Goal: Task Accomplishment & Management: Manage account settings

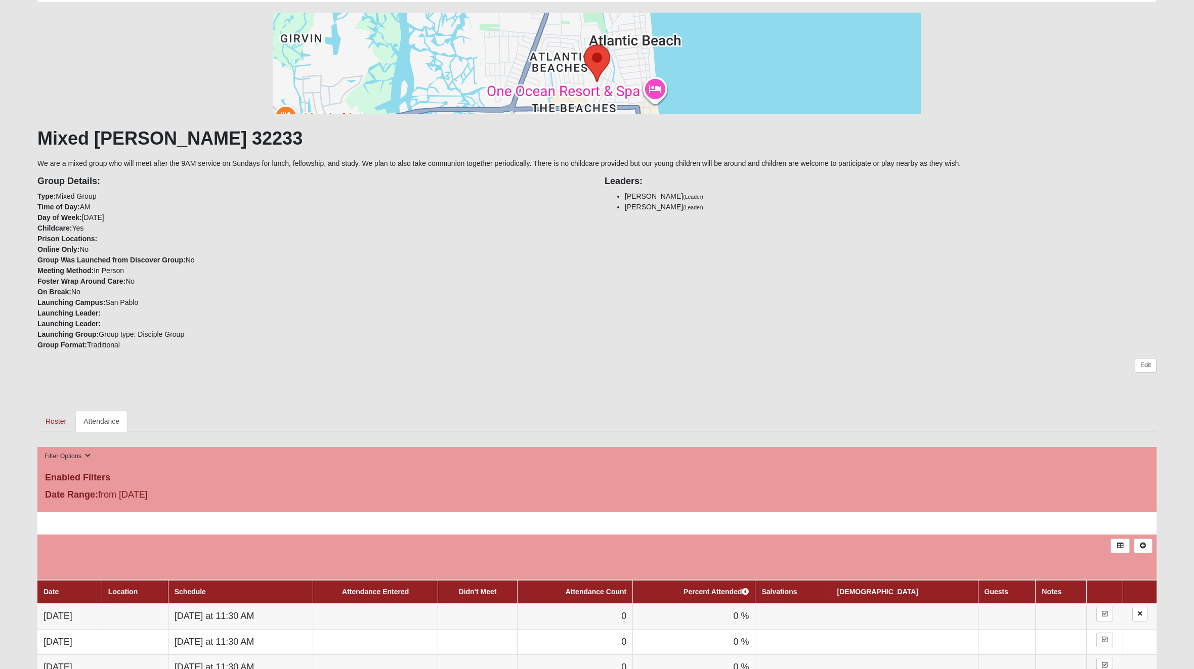
scroll to position [30, 0]
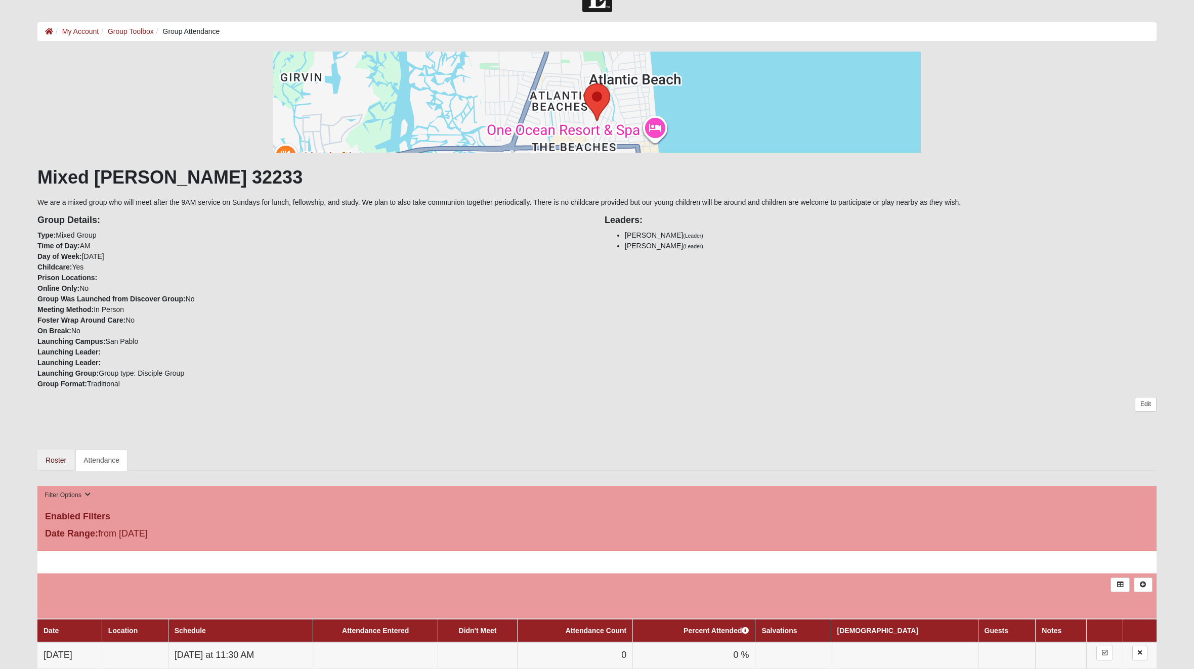
click at [51, 461] on link "Roster" at bounding box center [55, 460] width 37 height 21
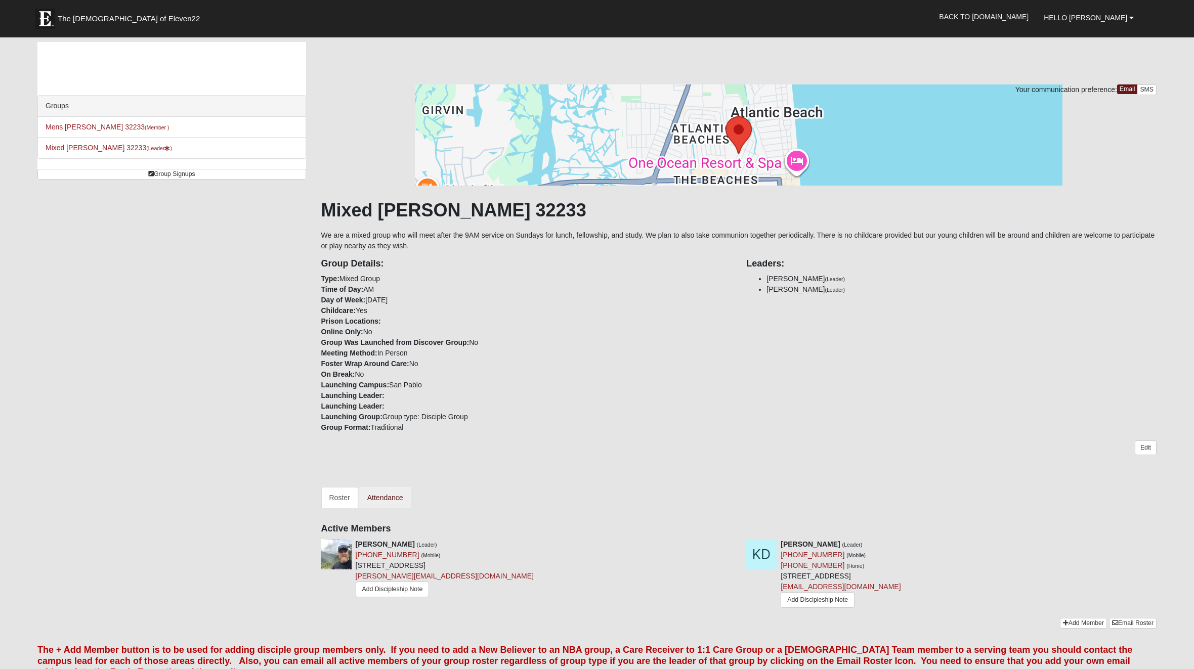
click at [387, 497] on link "Attendance" at bounding box center [385, 497] width 52 height 21
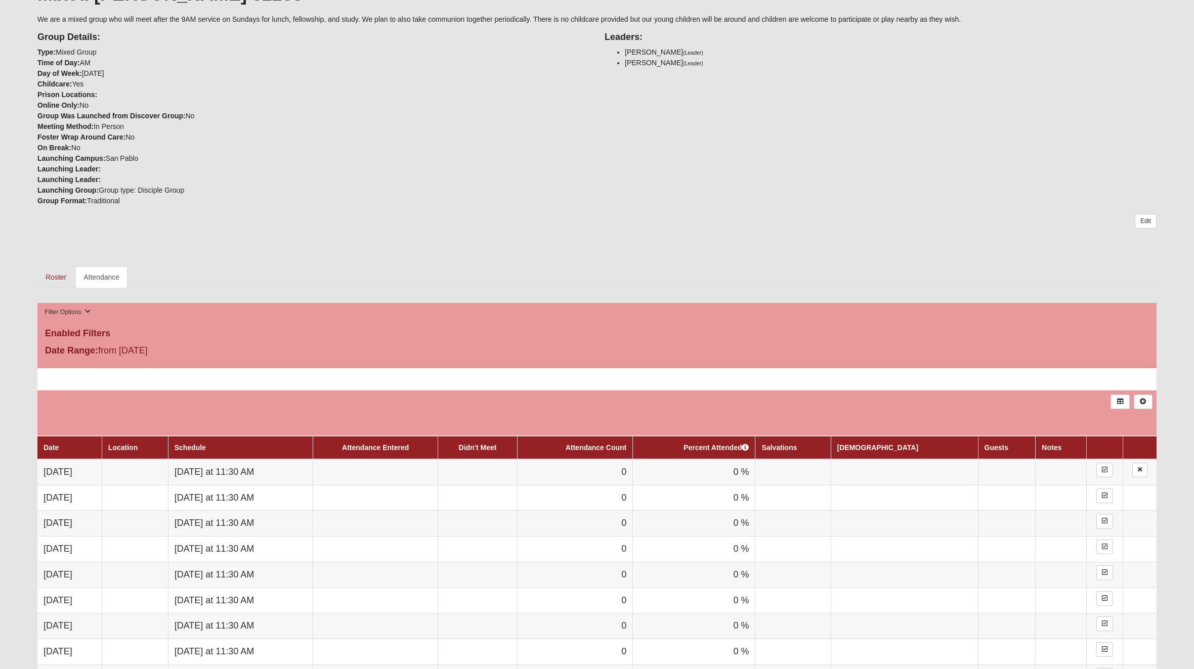
scroll to position [208, 0]
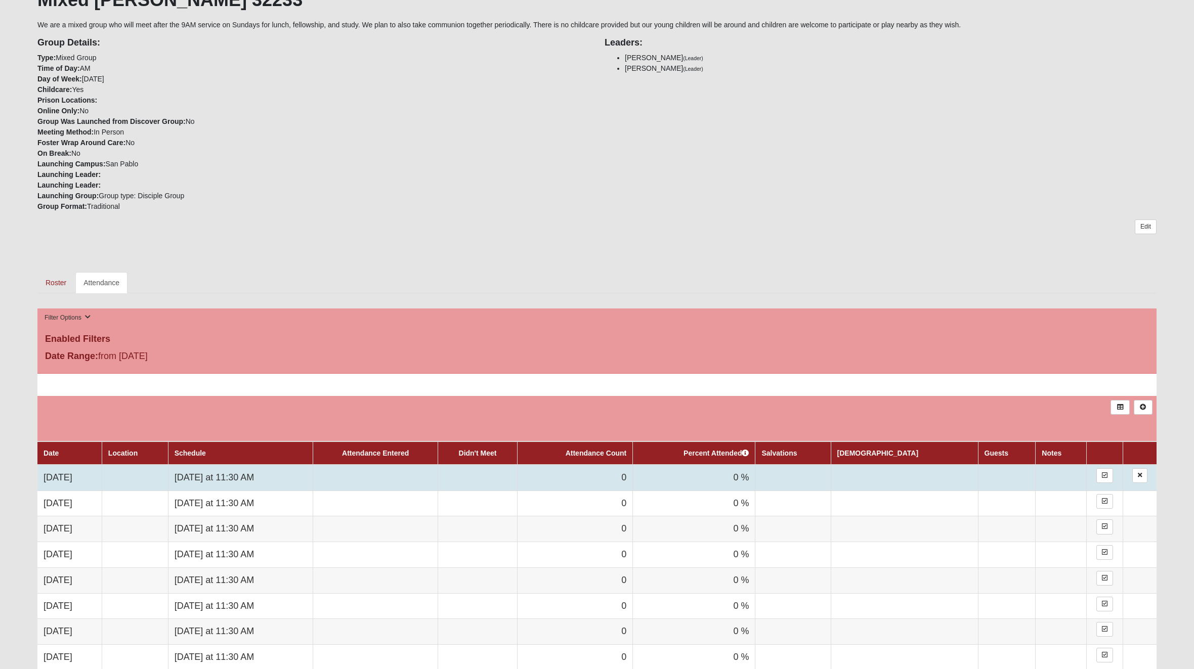
click at [426, 476] on td at bounding box center [375, 478] width 125 height 26
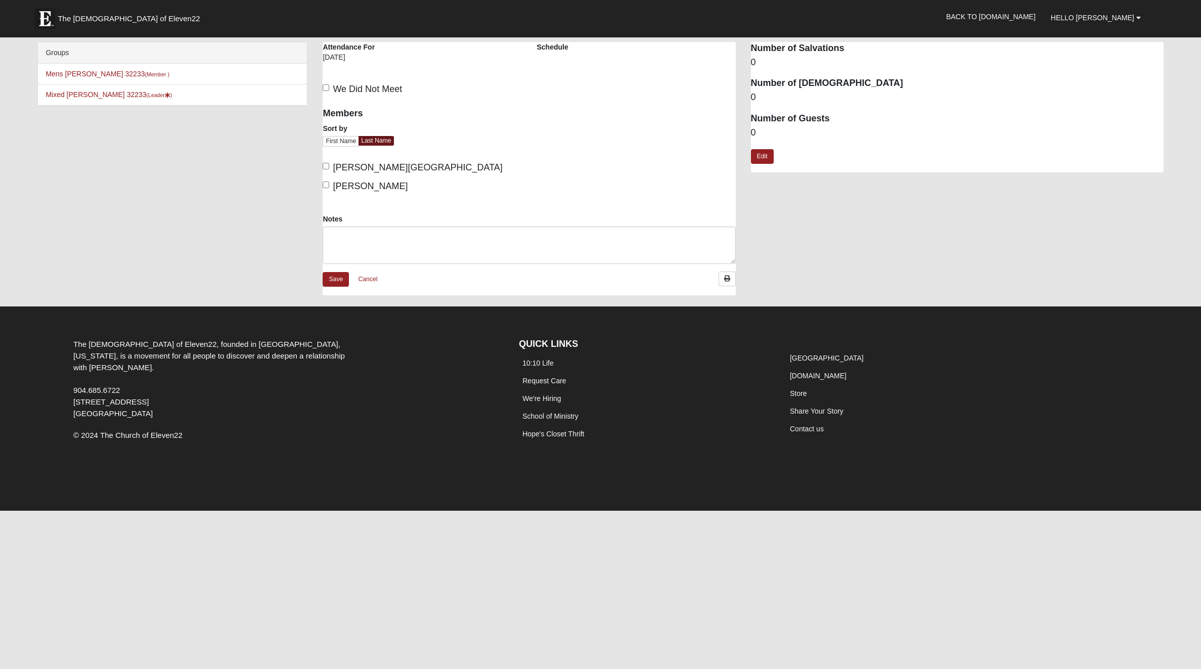
click at [328, 88] on input "We Did Not Meet" at bounding box center [326, 87] width 7 height 7
checkbox input "true"
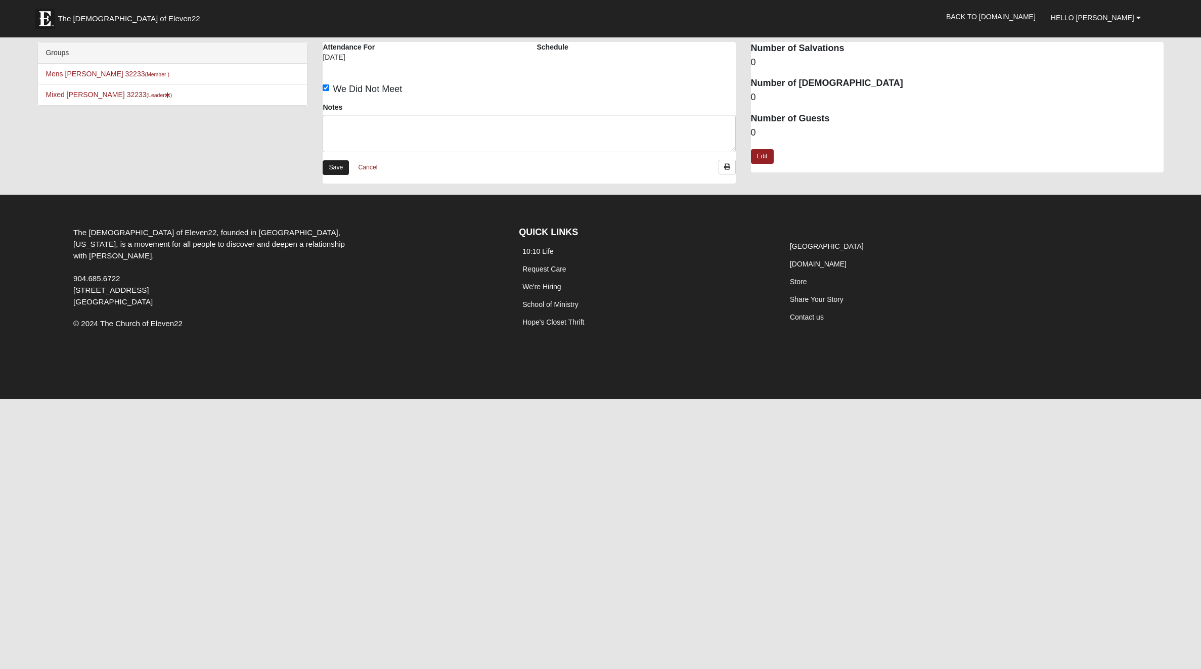
click at [336, 168] on link "Save" at bounding box center [336, 167] width 26 height 15
